Goal: Information Seeking & Learning: Learn about a topic

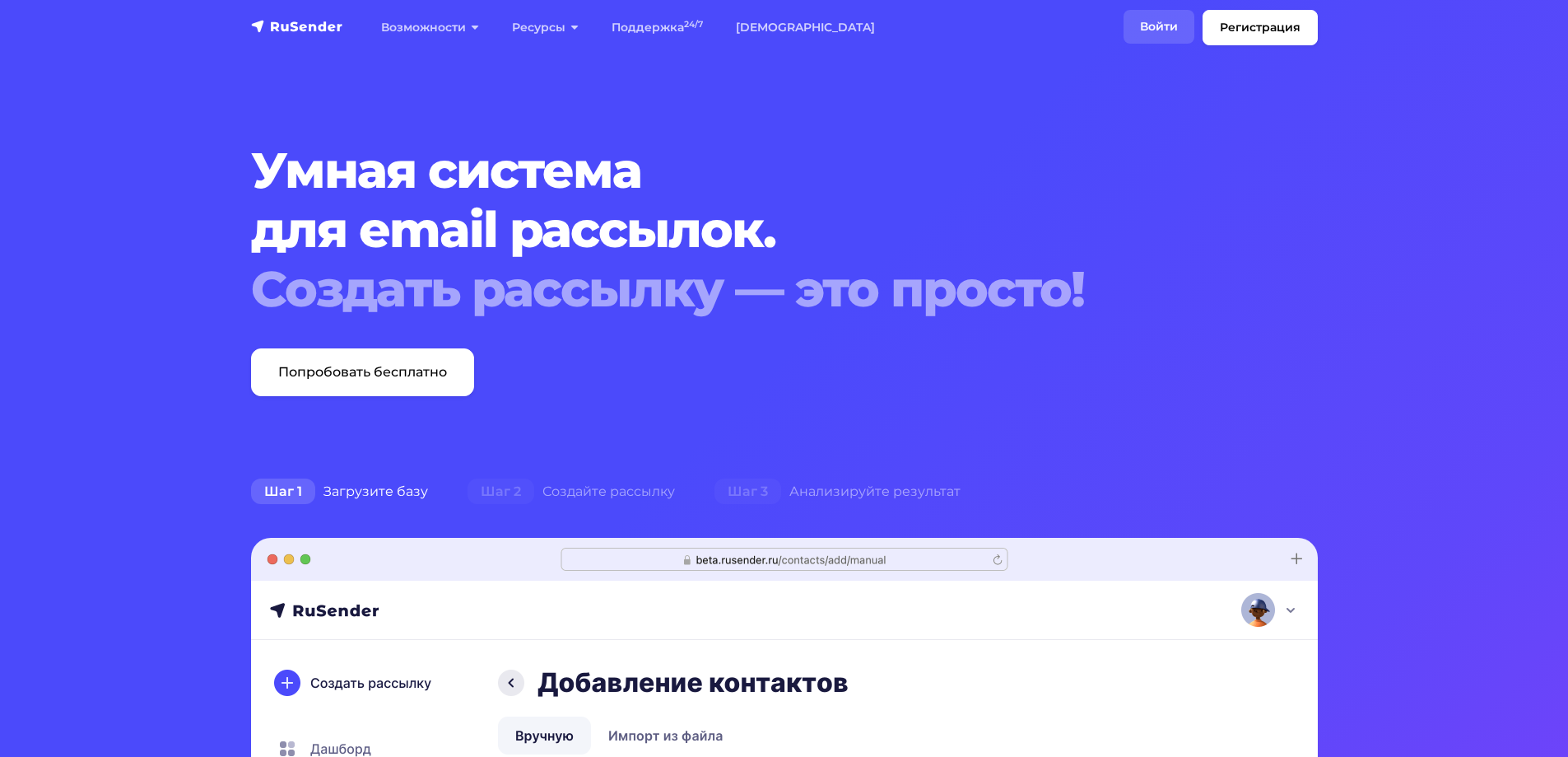
click at [1137, 20] on link "Войти" at bounding box center [1159, 27] width 71 height 34
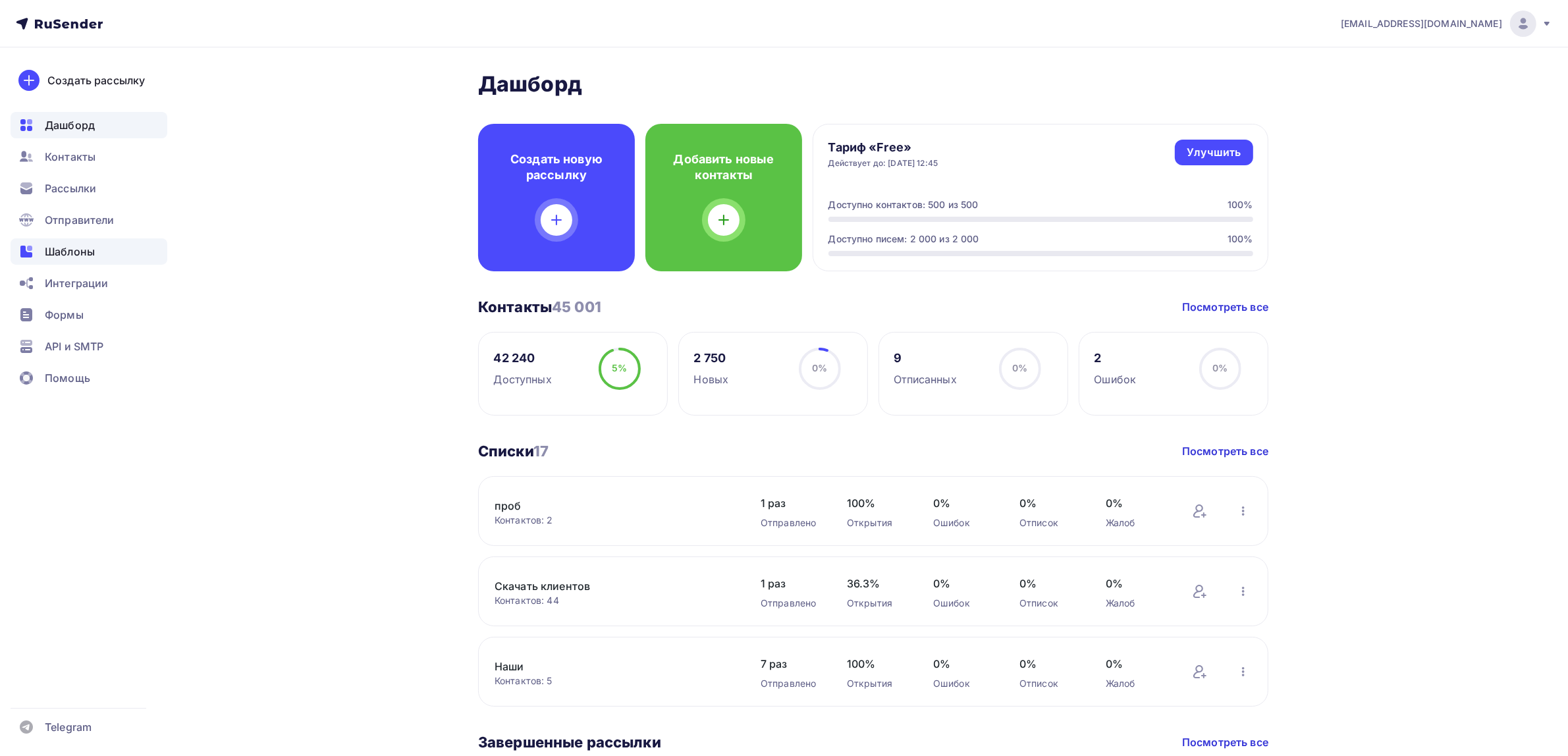
click at [101, 248] on div "Шаблоны" at bounding box center [89, 251] width 157 height 26
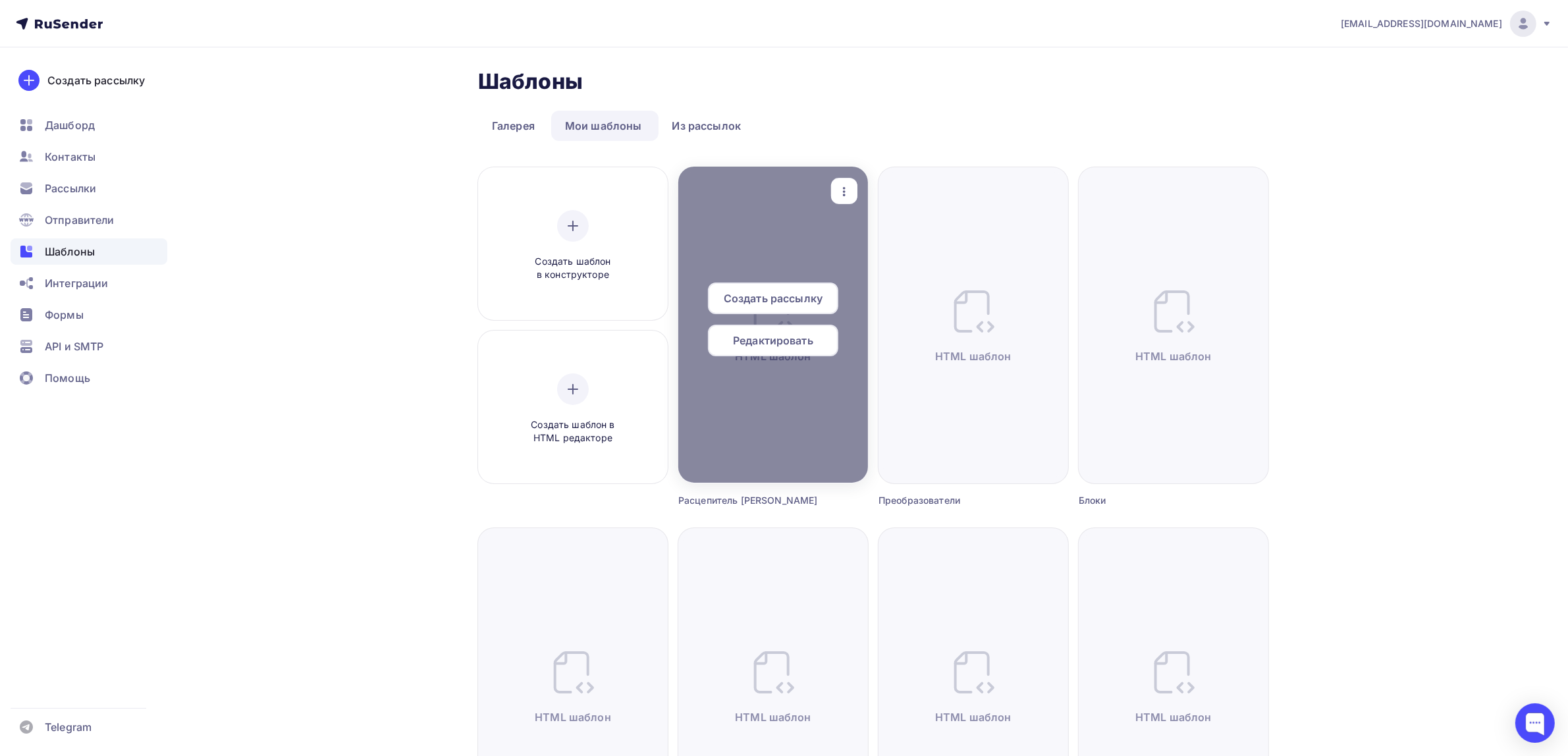
click at [841, 195] on icon "button" at bounding box center [844, 191] width 16 height 16
click at [857, 249] on icon at bounding box center [855, 256] width 16 height 16
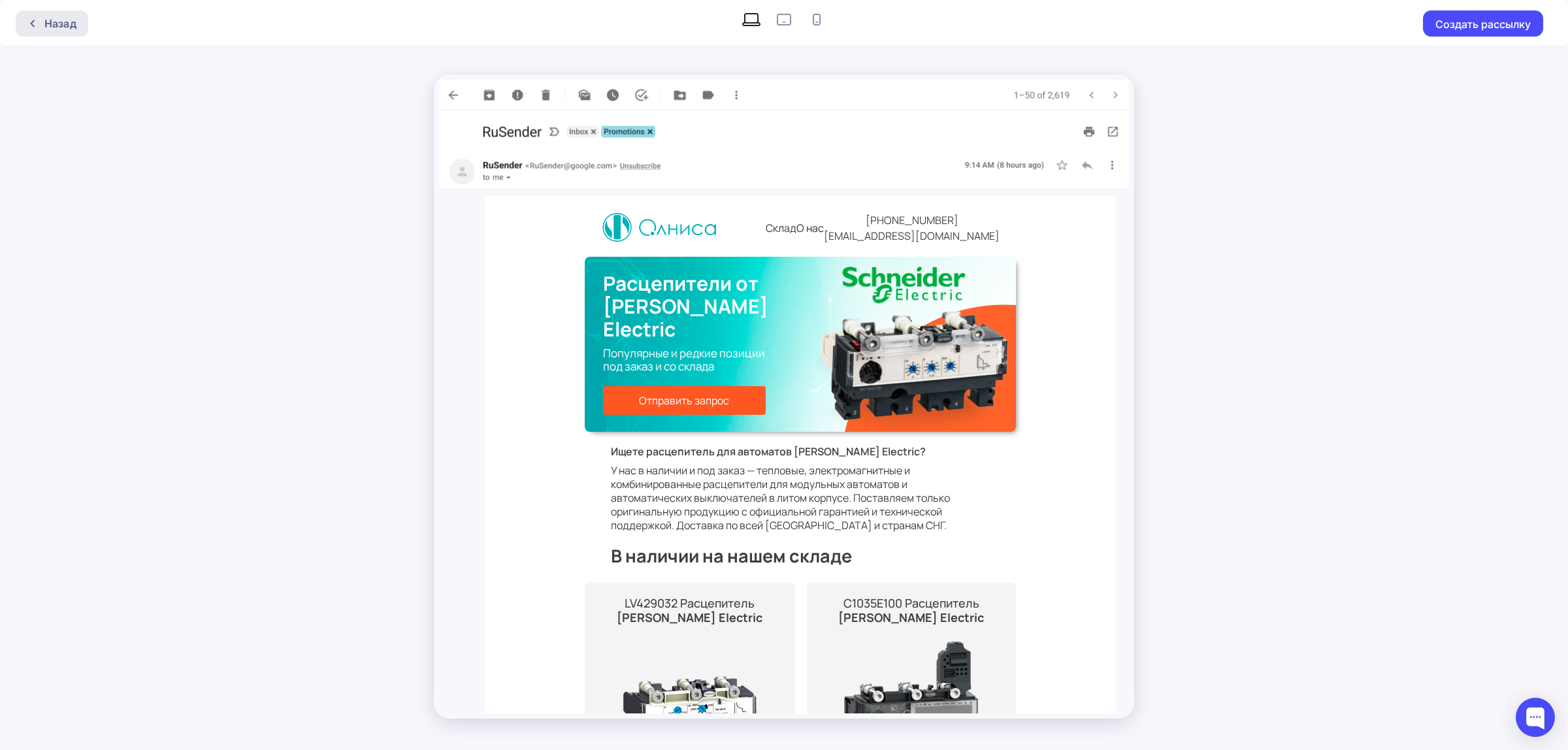
click at [80, 20] on div "Назад" at bounding box center [51, 23] width 72 height 26
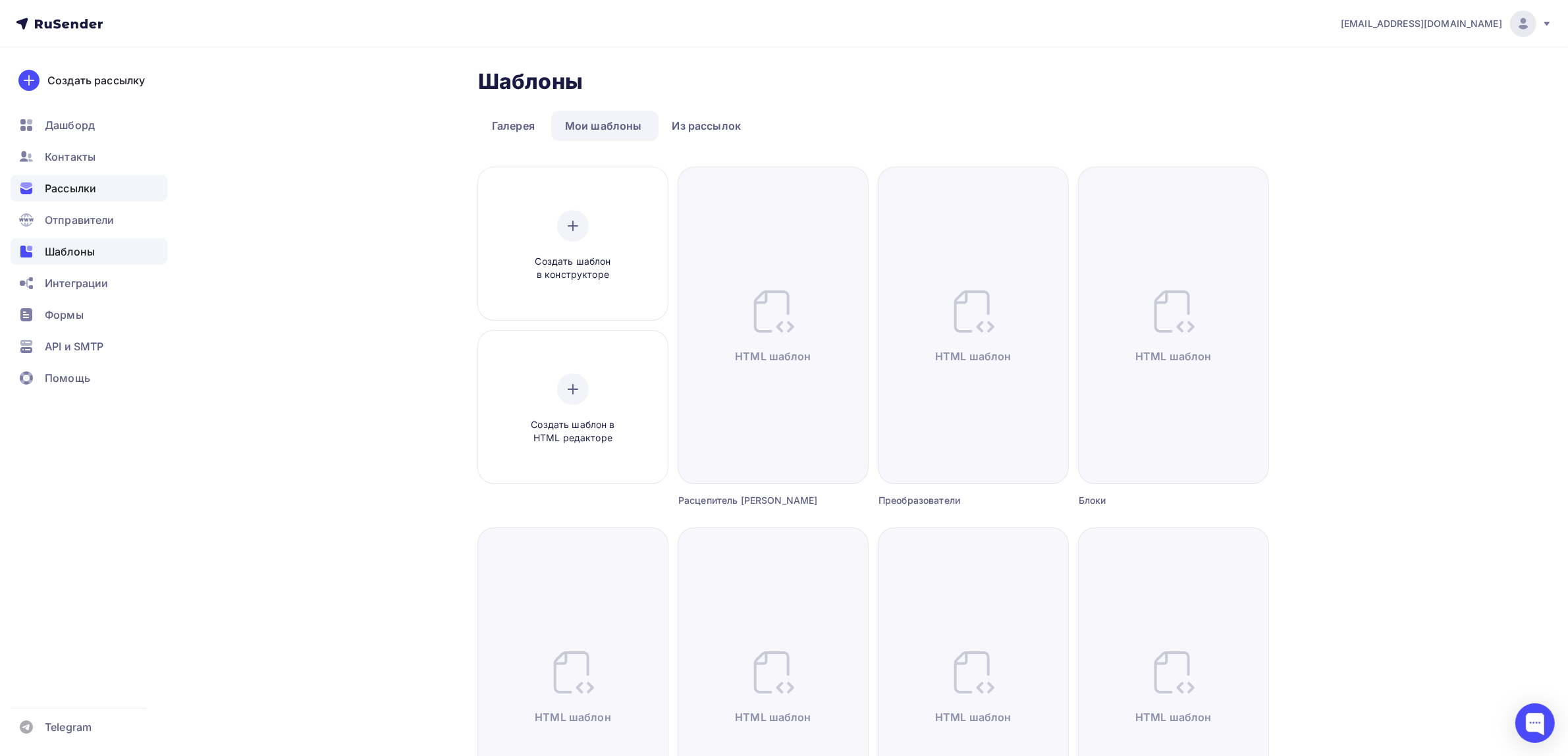
click at [113, 190] on div "Рассылки" at bounding box center [89, 188] width 157 height 26
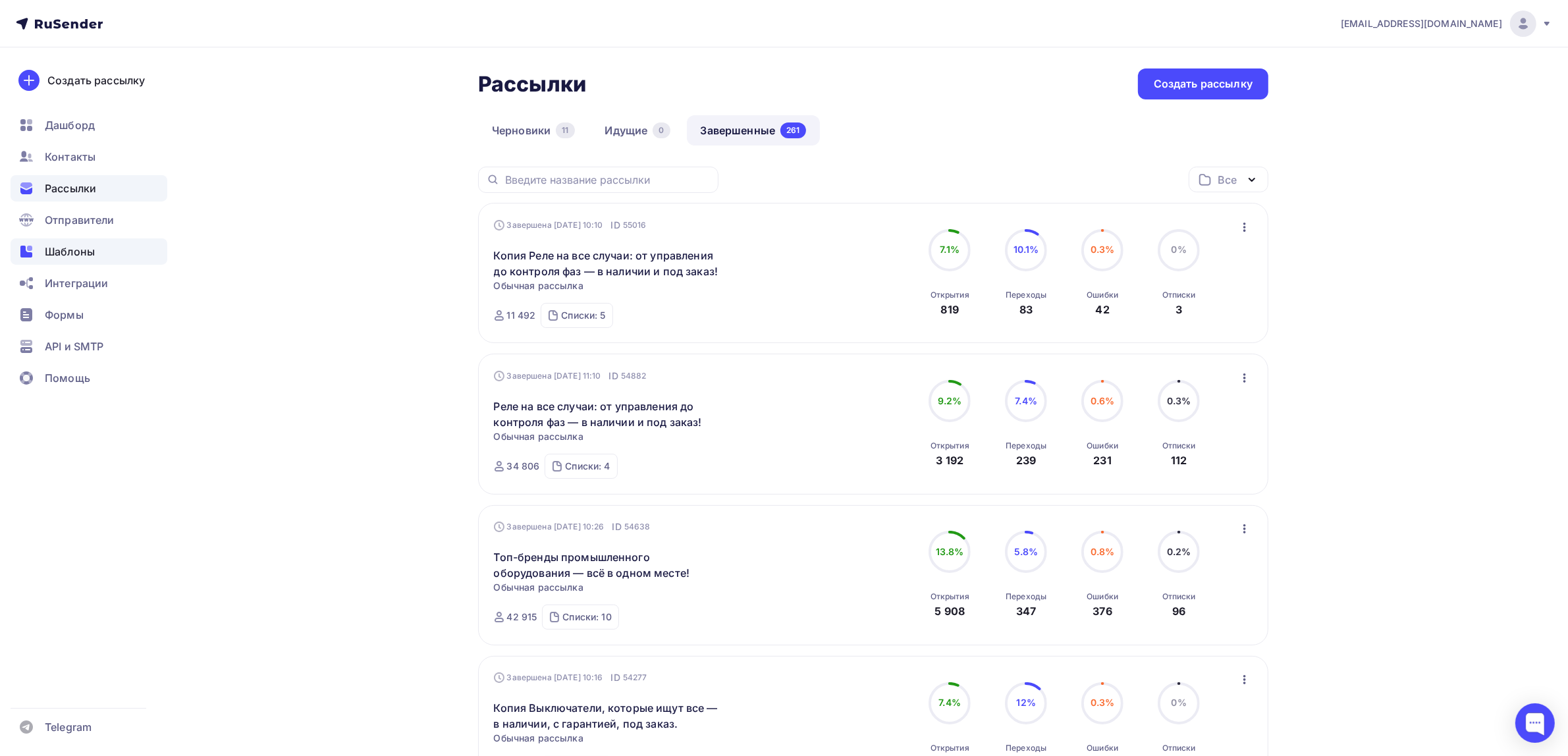
click at [113, 255] on div "Шаблоны" at bounding box center [89, 251] width 157 height 26
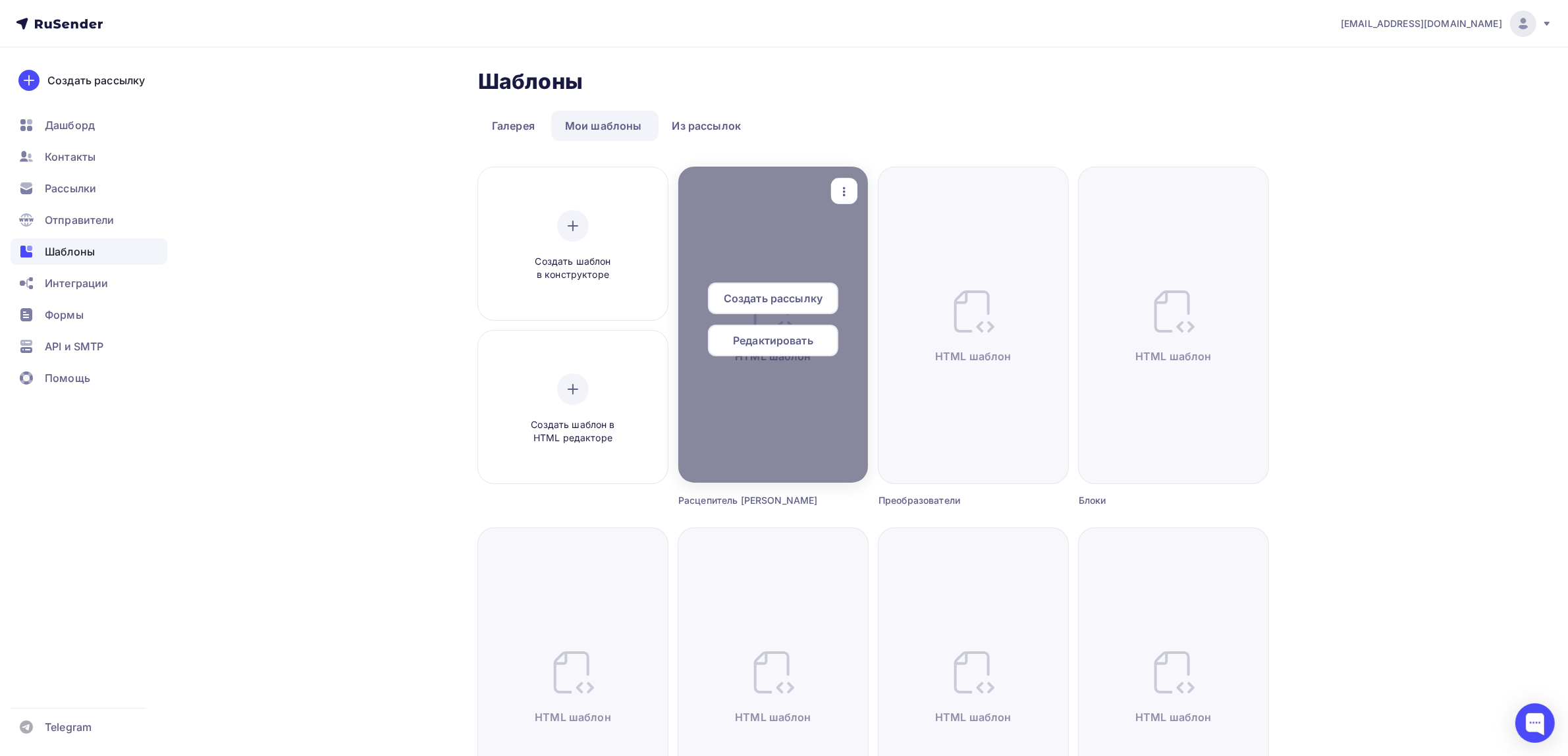
click at [834, 177] on div at bounding box center [773, 325] width 190 height 316
click at [841, 184] on icon "button" at bounding box center [844, 191] width 16 height 16
click at [879, 254] on div "Предпросмотр" at bounding box center [913, 256] width 81 height 16
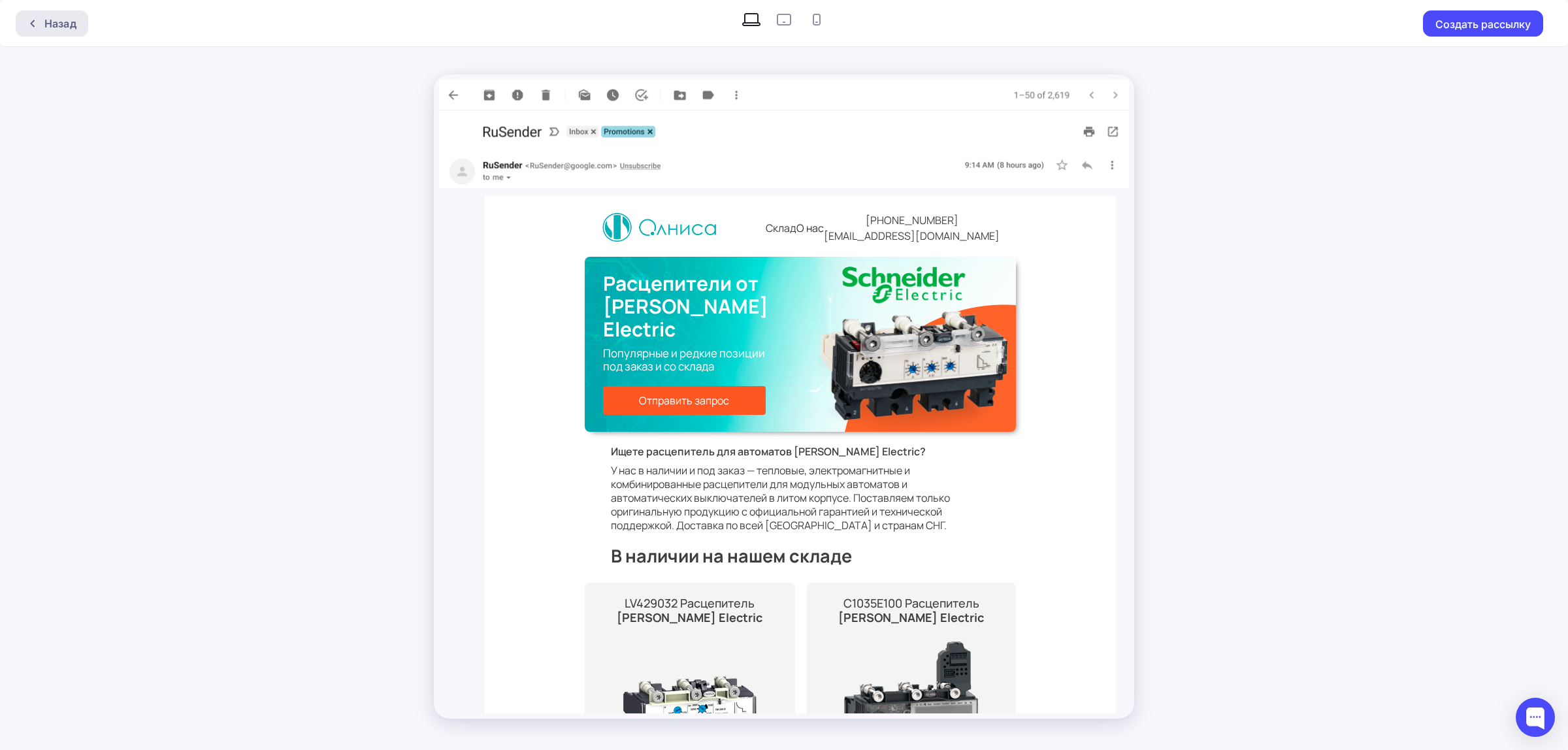
click at [57, 23] on div "Назад" at bounding box center [60, 23] width 32 height 15
